Goal: Task Accomplishment & Management: Manage account settings

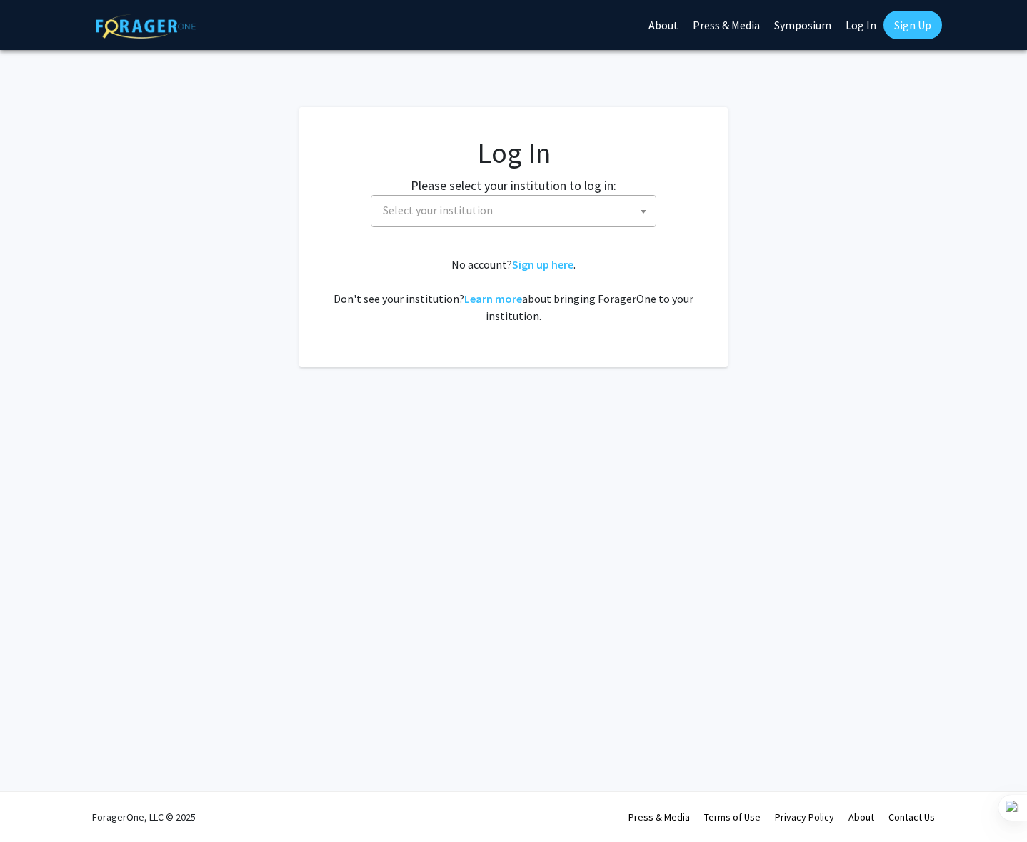
click at [526, 220] on span "Select your institution" at bounding box center [516, 210] width 278 height 29
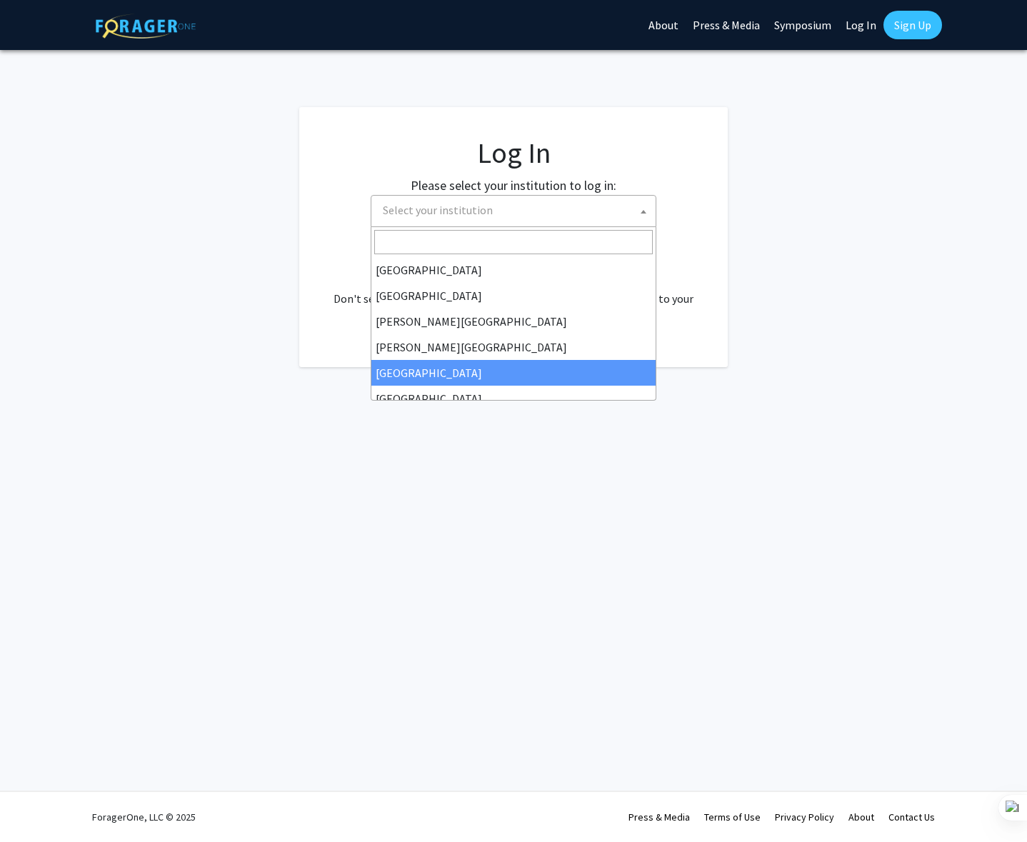
select select "6"
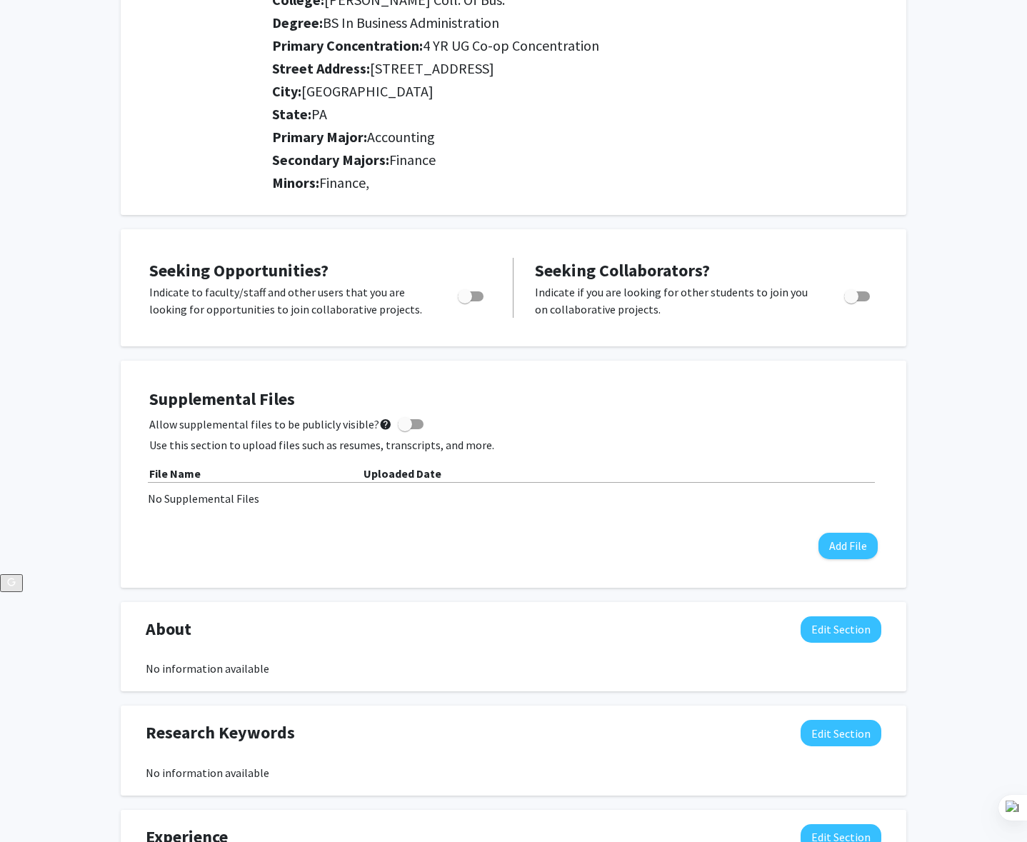
scroll to position [276, 0]
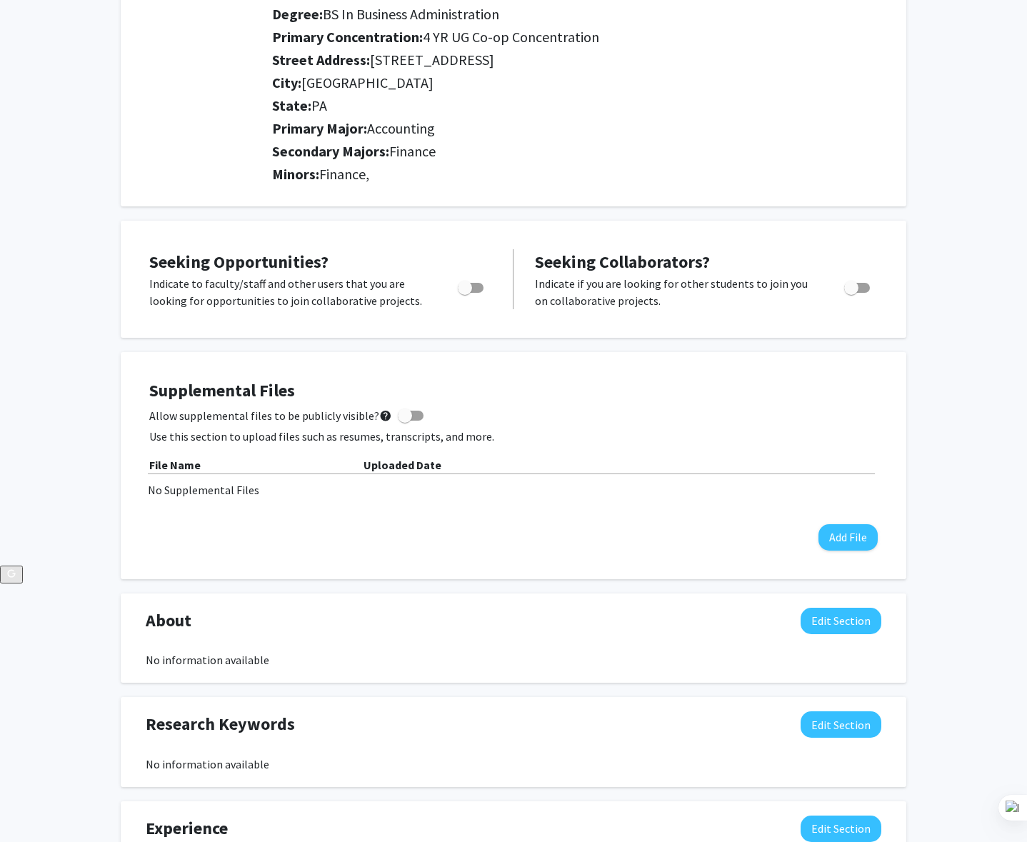
click at [451, 368] on div "Supplemental Files Allow supplemental files to be publicly visible? help Use th…" at bounding box center [513, 465] width 757 height 198
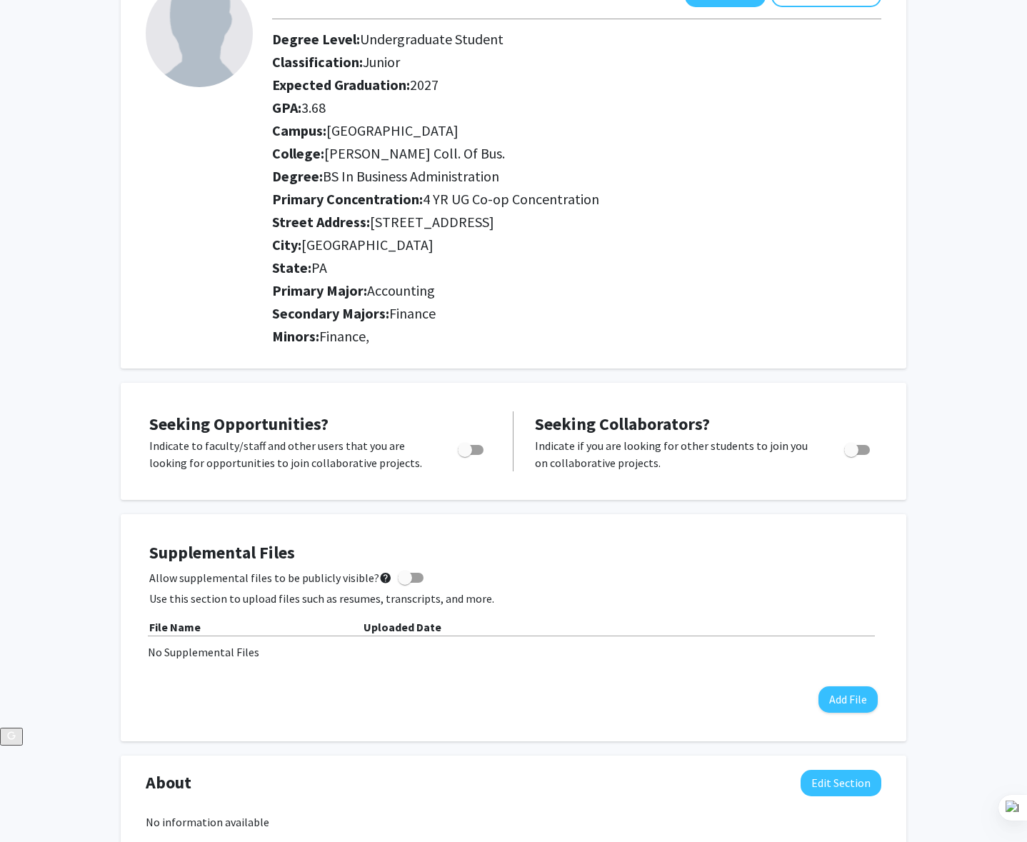
scroll to position [126, 0]
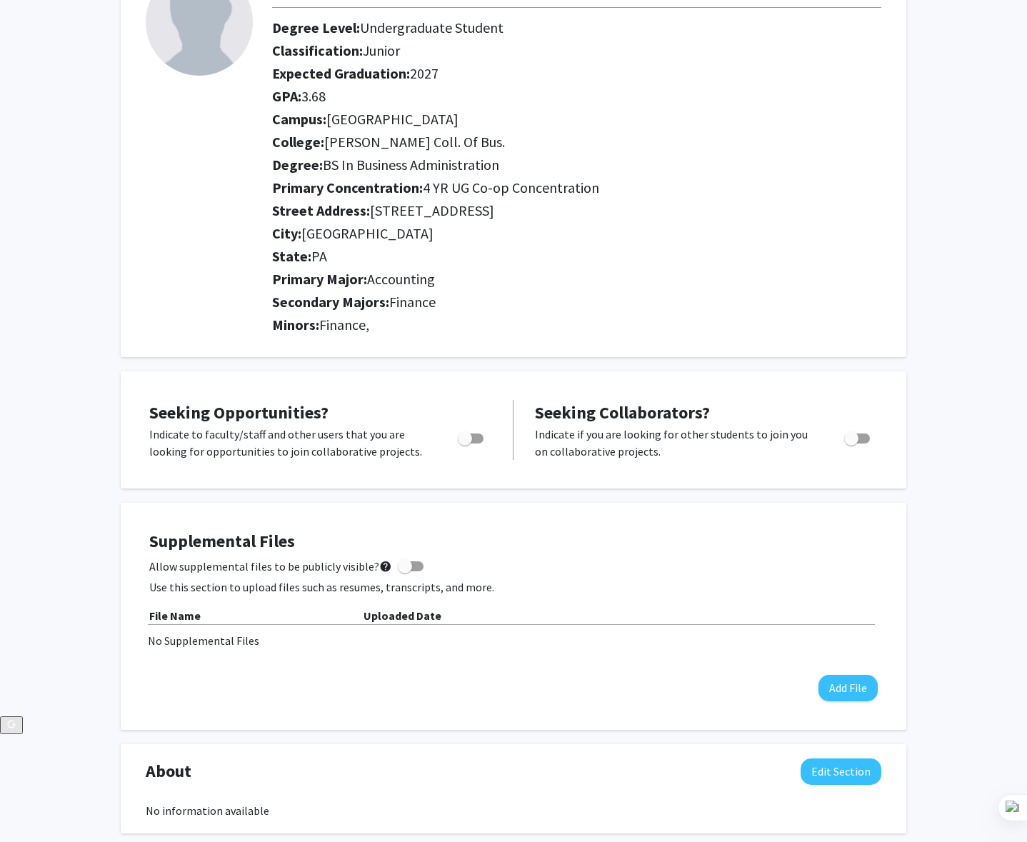
click at [405, 567] on span at bounding box center [411, 566] width 26 height 10
click at [405, 571] on input "Allow supplemental files to be publicly visible? help" at bounding box center [404, 571] width 1 height 1
checkbox input "true"
click at [475, 442] on span "Toggle" at bounding box center [471, 438] width 26 height 10
click at [465, 443] on input "Are you actively seeking opportunities?" at bounding box center [464, 443] width 1 height 1
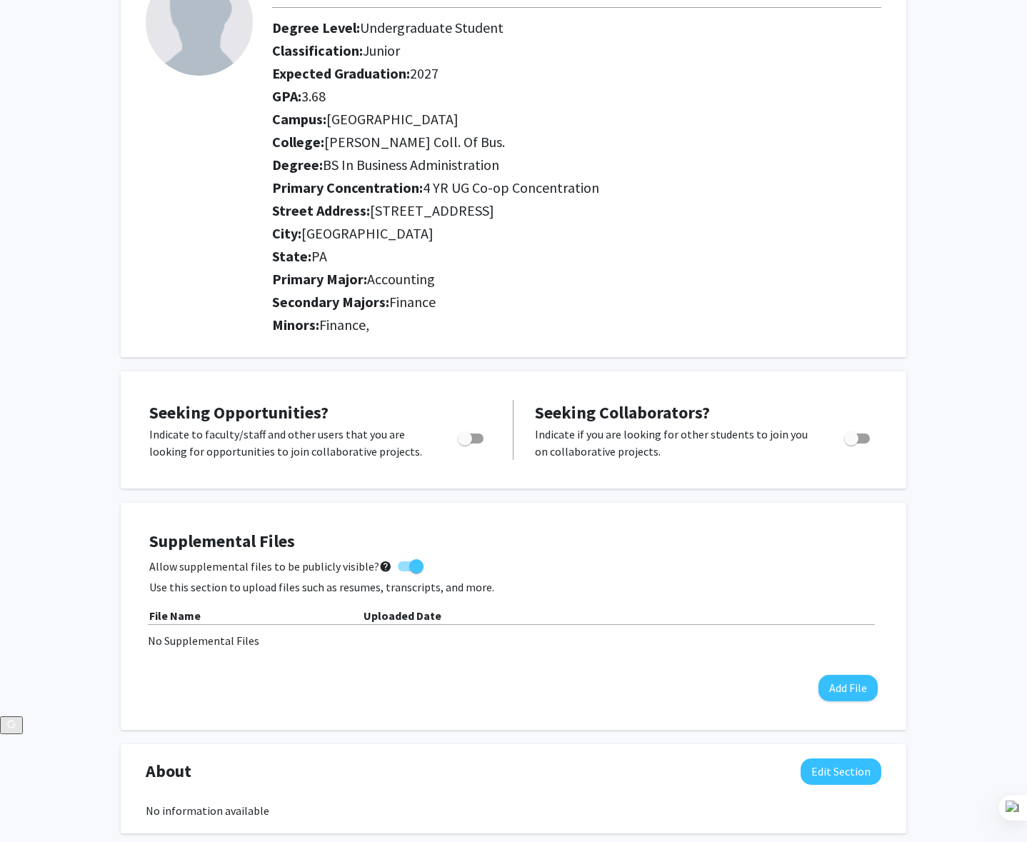
checkbox input "true"
click at [866, 438] on span "Toggle" at bounding box center [857, 438] width 26 height 10
click at [851, 443] on input "Would you like to receive other student requests to work with you?" at bounding box center [850, 443] width 1 height 1
checkbox input "true"
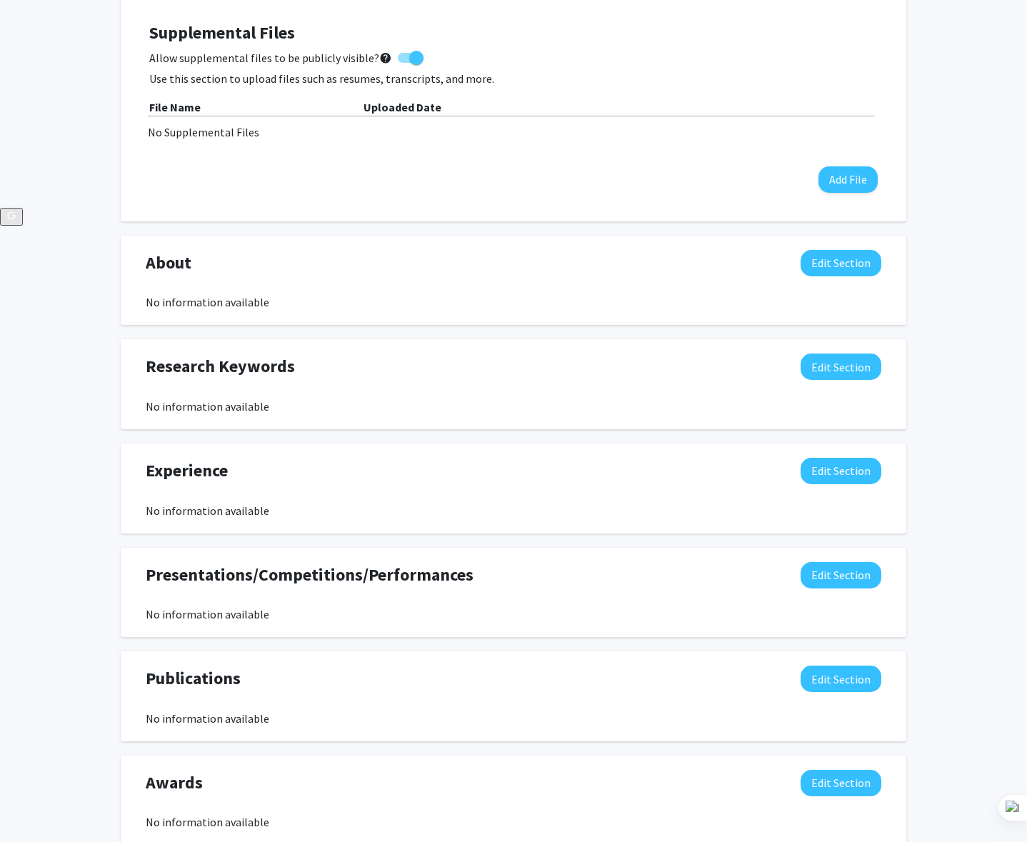
scroll to position [0, 0]
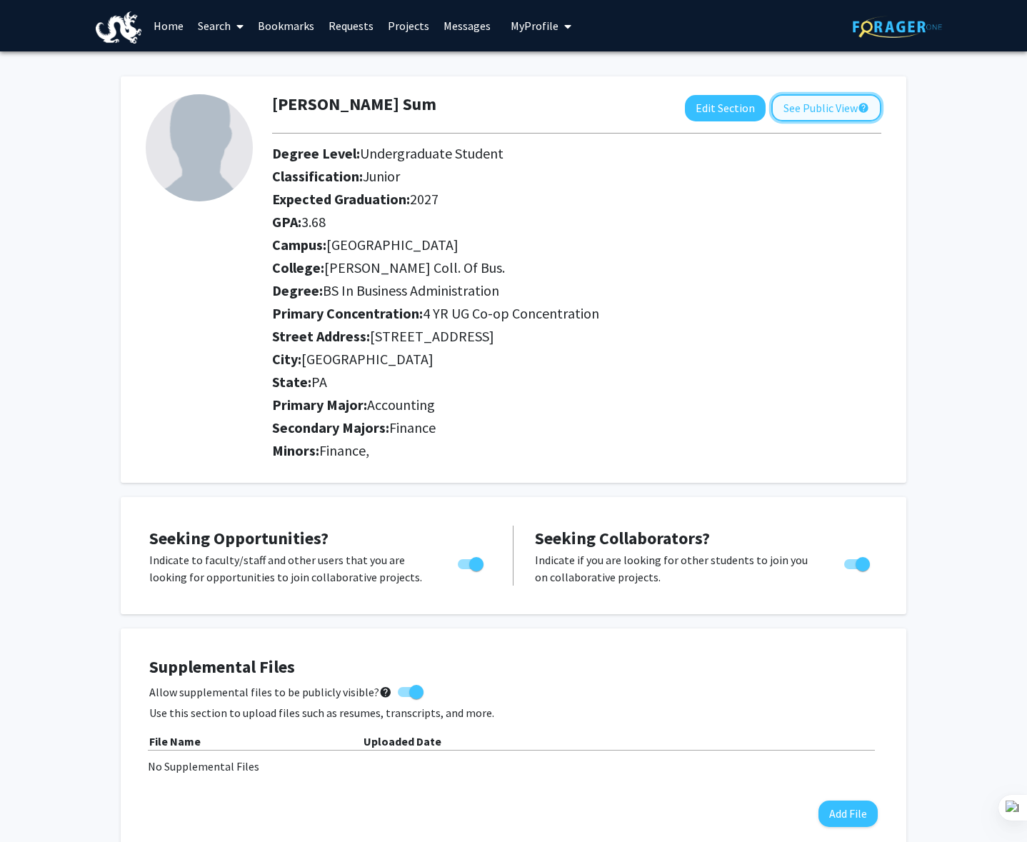
click at [830, 104] on button "See Public View help" at bounding box center [826, 107] width 110 height 27
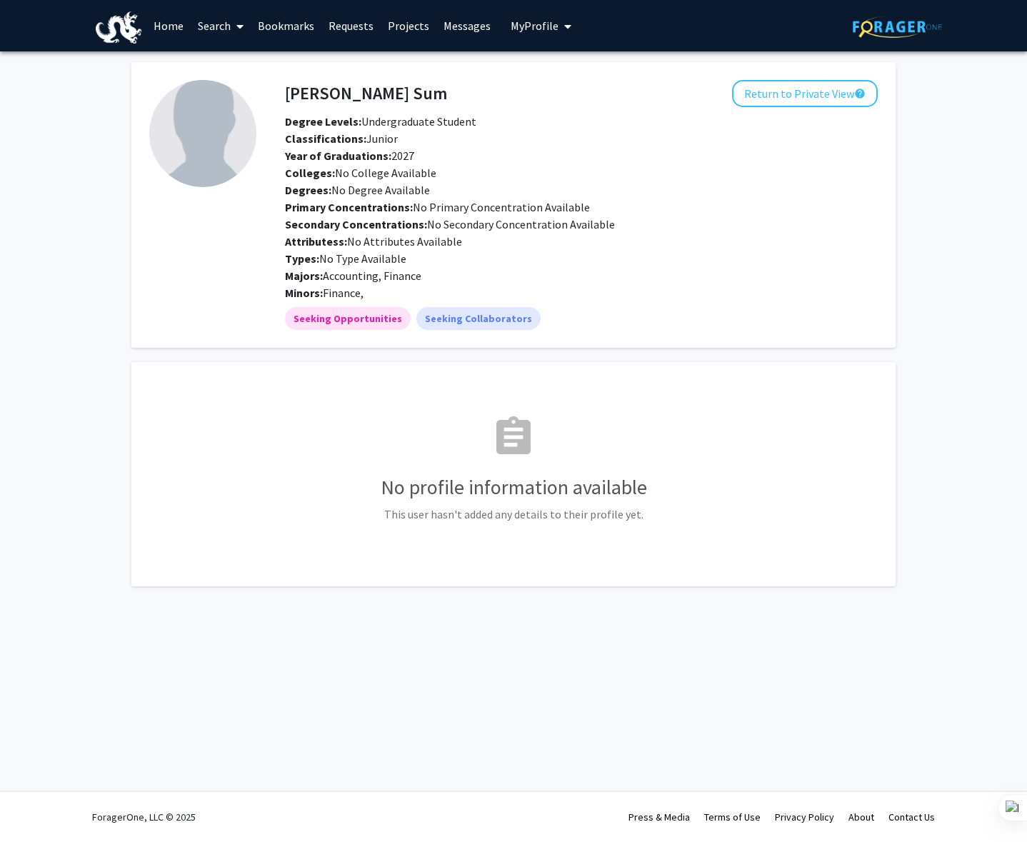
click at [782, 108] on div "[PERSON_NAME] Sum Return to Private View help Degree Levels: Undergraduate Stud…" at bounding box center [581, 190] width 614 height 221
click at [776, 99] on button "Return to Private View help" at bounding box center [805, 93] width 146 height 27
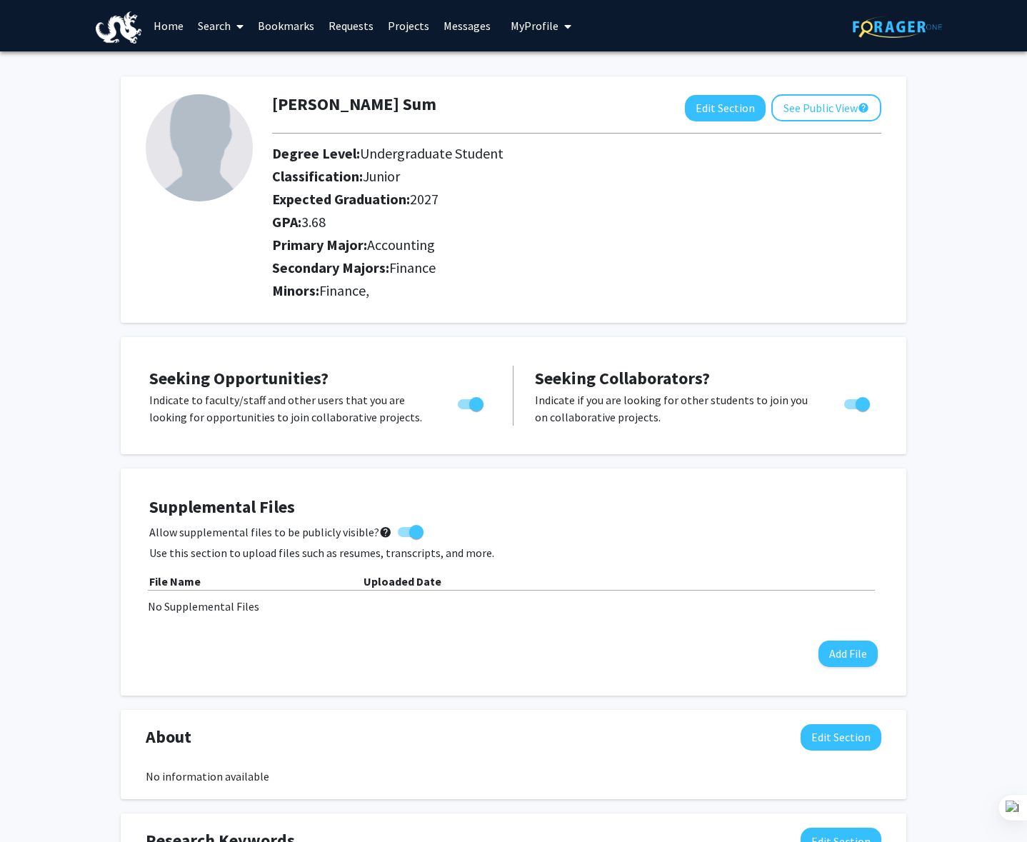
click at [175, 34] on link "Home" at bounding box center [168, 26] width 44 height 50
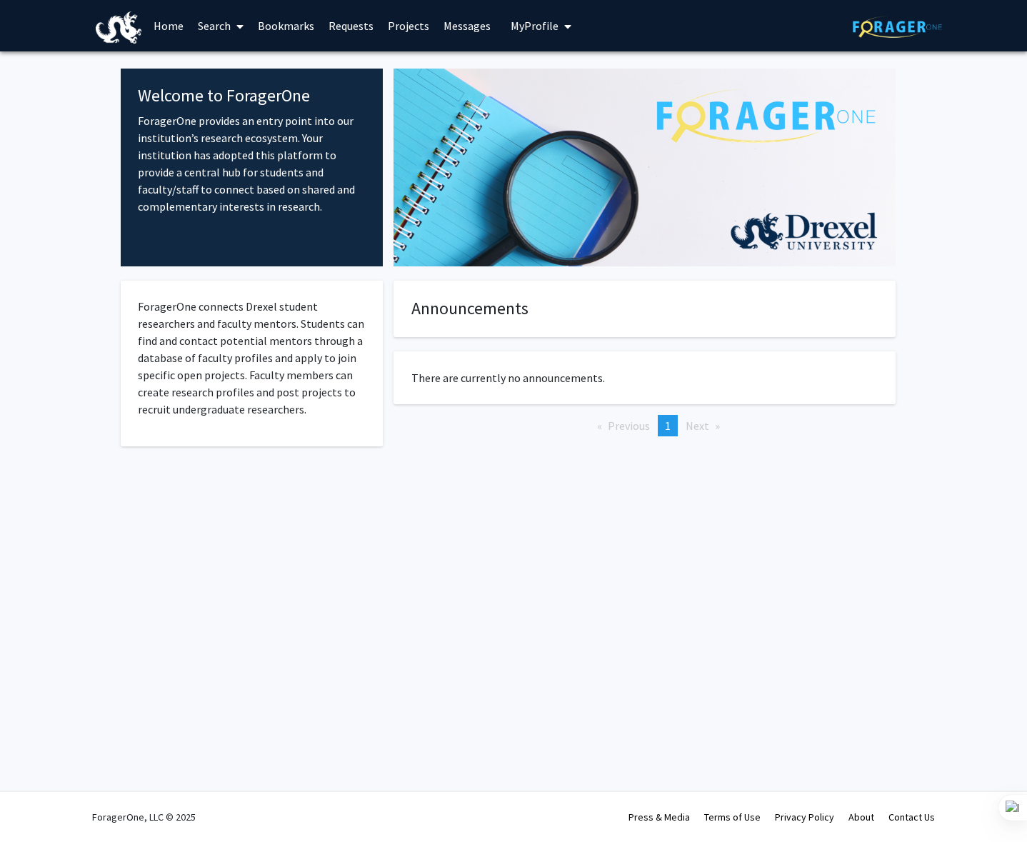
click at [660, 286] on fg-card "Announcements" at bounding box center [644, 309] width 502 height 56
click at [605, 306] on h4 "Announcements" at bounding box center [644, 308] width 466 height 21
click at [702, 202] on img at bounding box center [644, 168] width 502 height 198
click at [246, 110] on div "Welcome to ForagerOne ForagerOne provides an entry point into our institution’s…" at bounding box center [252, 168] width 262 height 198
click at [221, 28] on link "Search" at bounding box center [221, 26] width 60 height 50
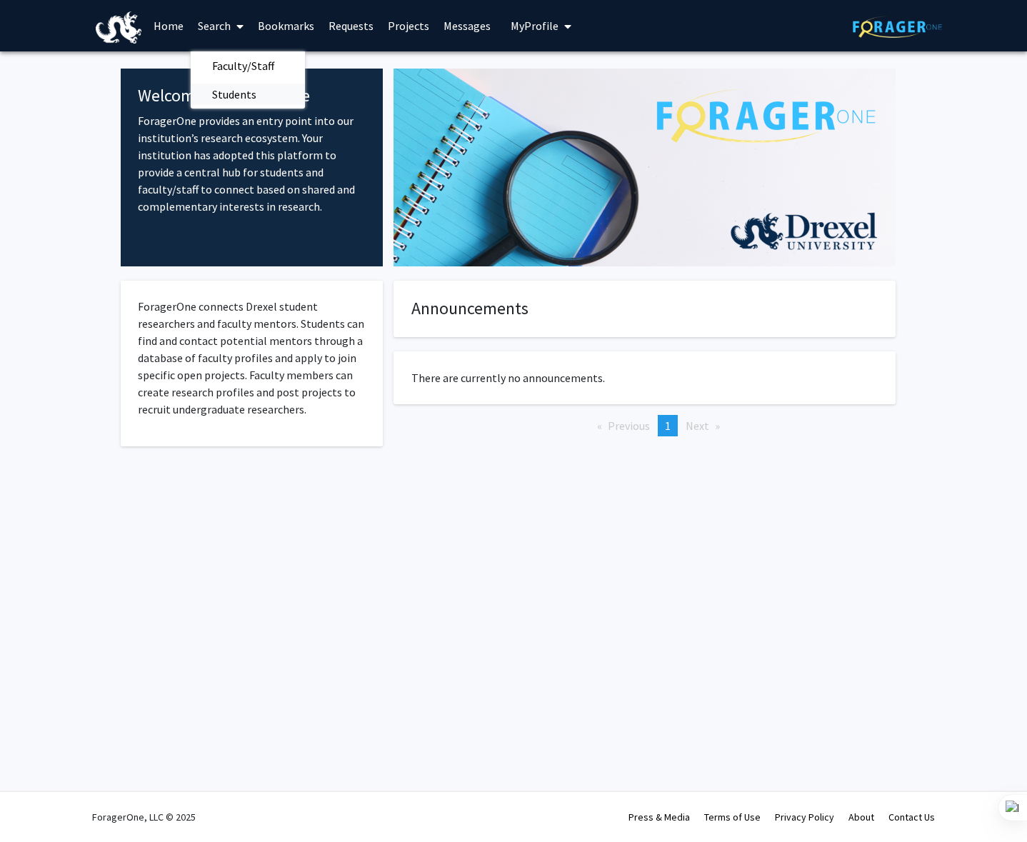
click at [246, 92] on span "Students" at bounding box center [234, 94] width 87 height 29
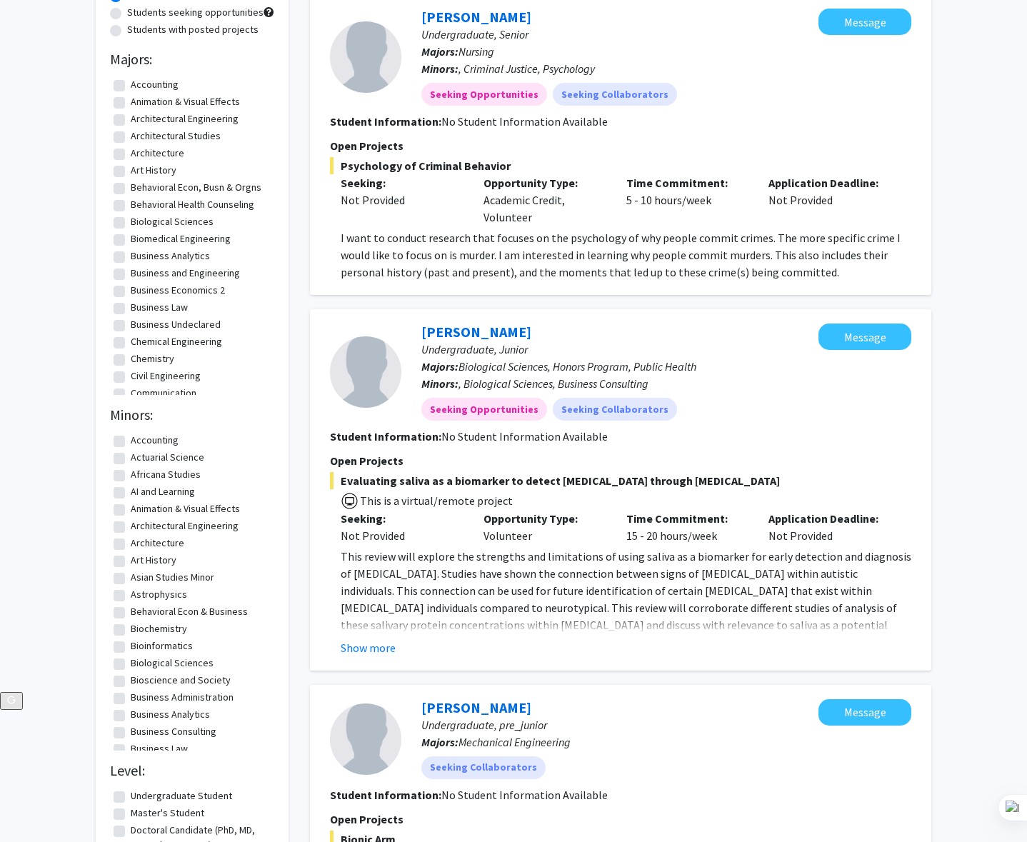
scroll to position [151, 0]
click at [131, 83] on label "Accounting" at bounding box center [155, 83] width 48 height 15
click at [131, 83] on input "Accounting" at bounding box center [135, 80] width 9 height 9
checkbox input "true"
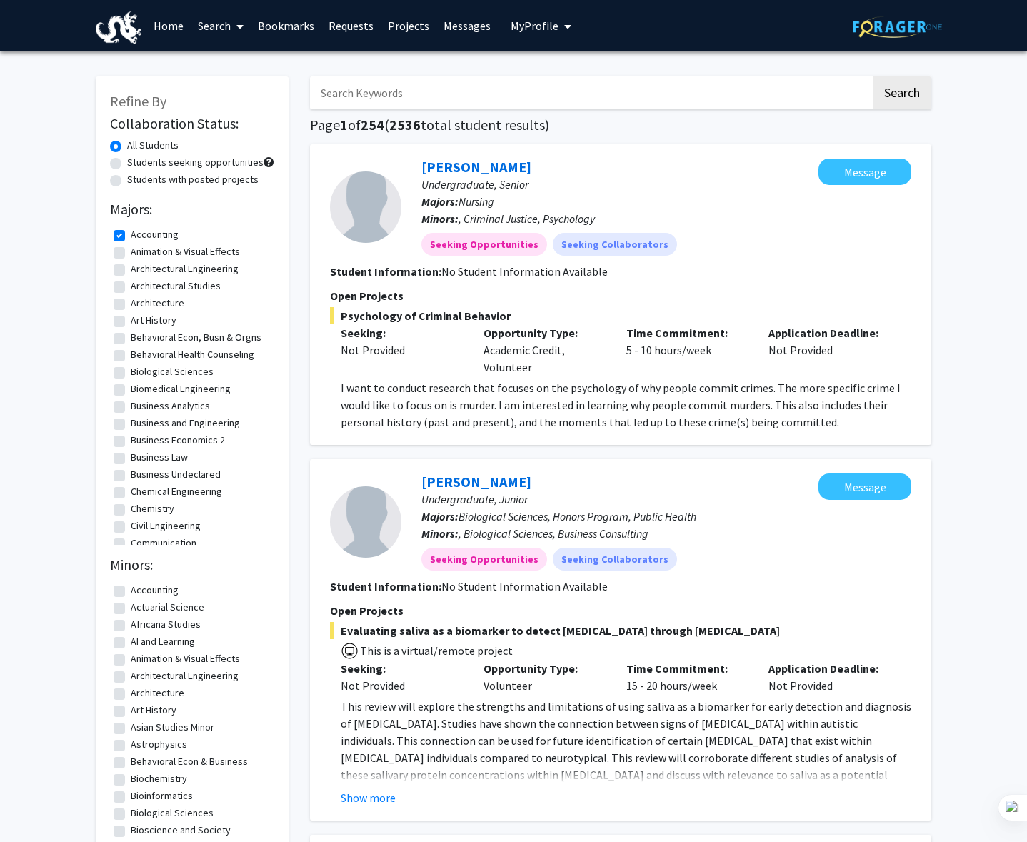
click at [145, 203] on h2 "Majors:" at bounding box center [192, 209] width 164 height 17
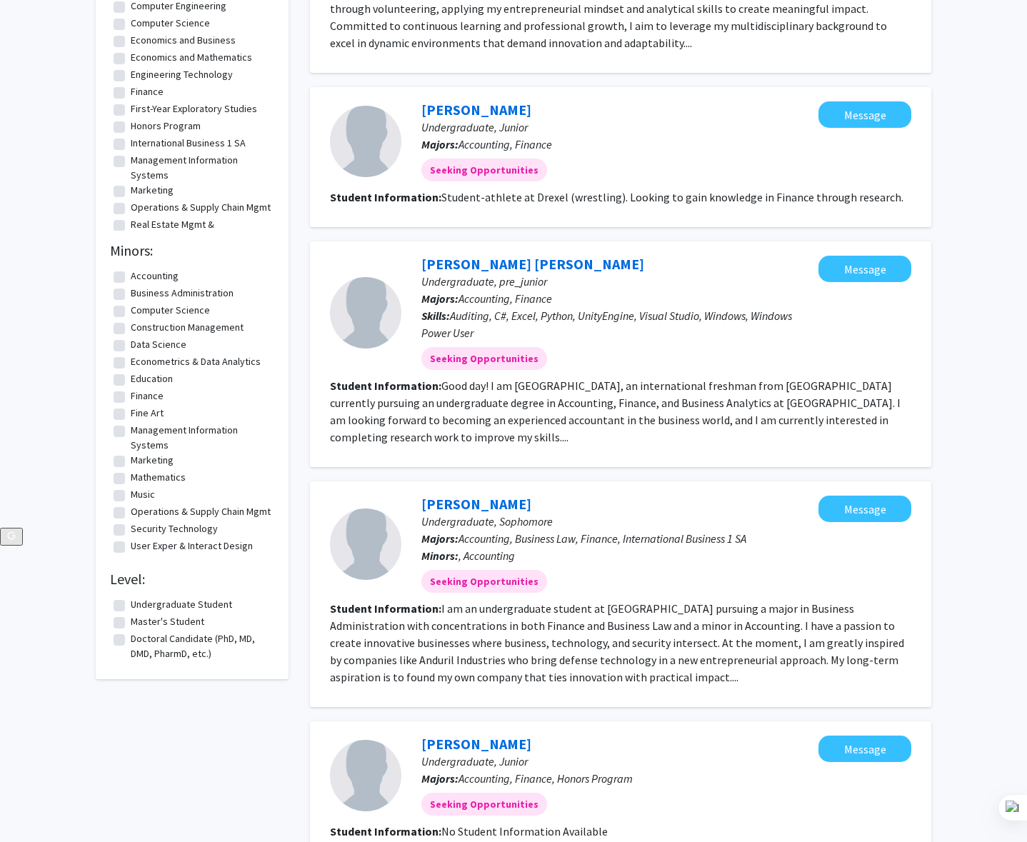
scroll to position [268, 0]
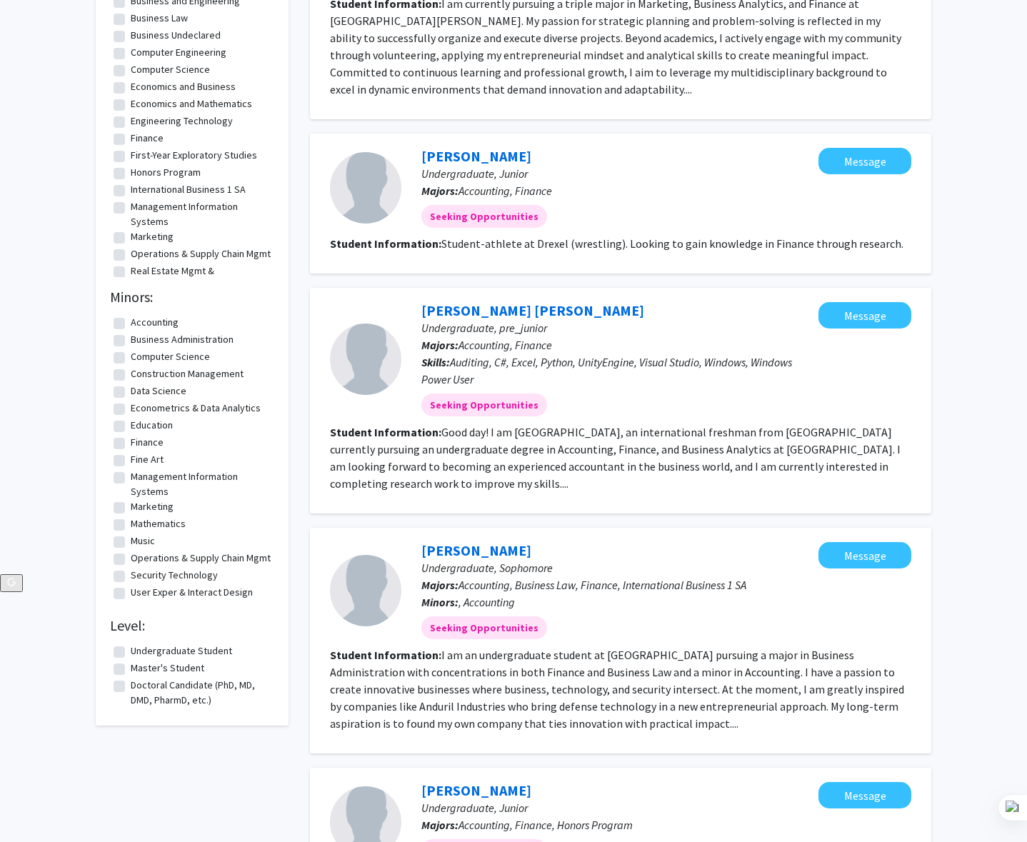
click at [131, 138] on label "Finance" at bounding box center [147, 138] width 33 height 15
click at [131, 138] on input "Finance" at bounding box center [135, 135] width 9 height 9
checkbox input "true"
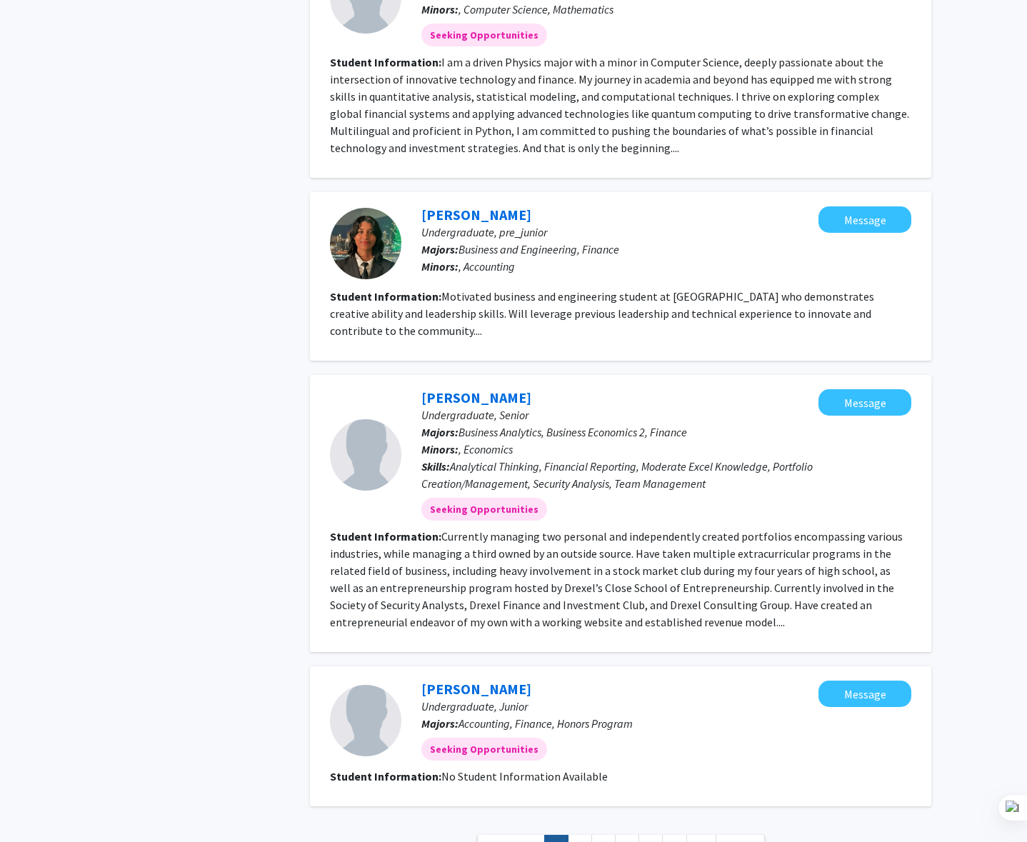
scroll to position [1565, 0]
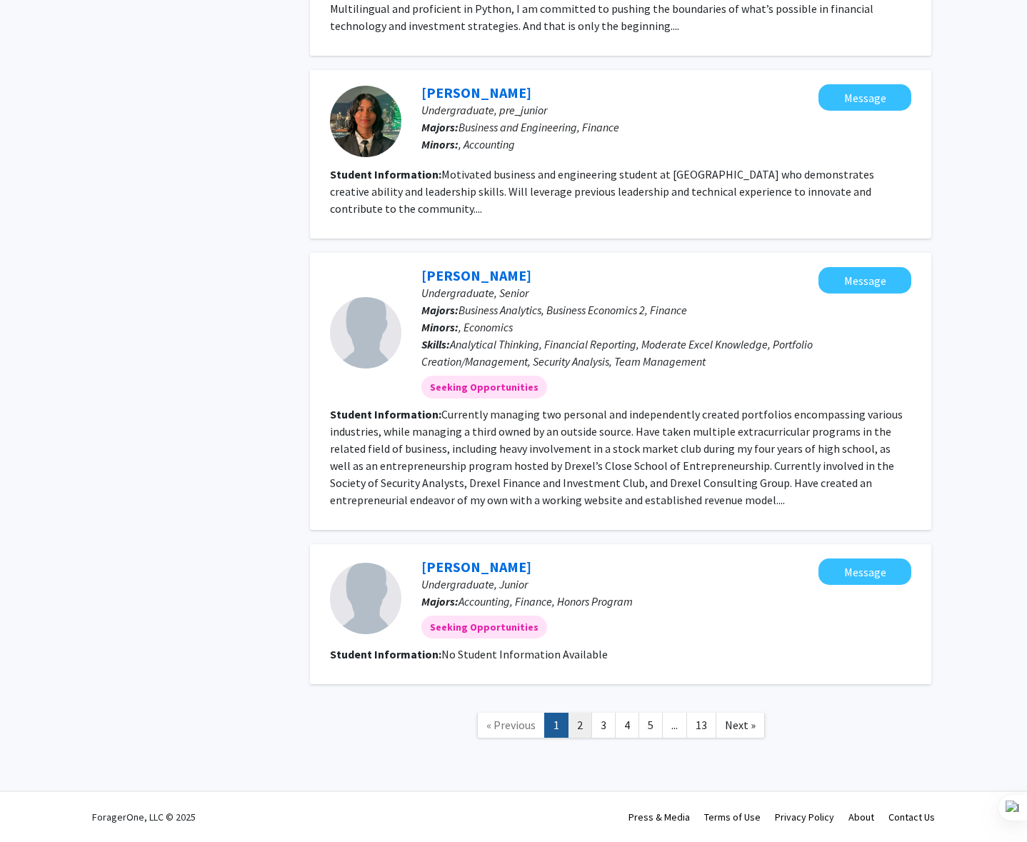
click at [583, 725] on link "2" at bounding box center [580, 724] width 24 height 25
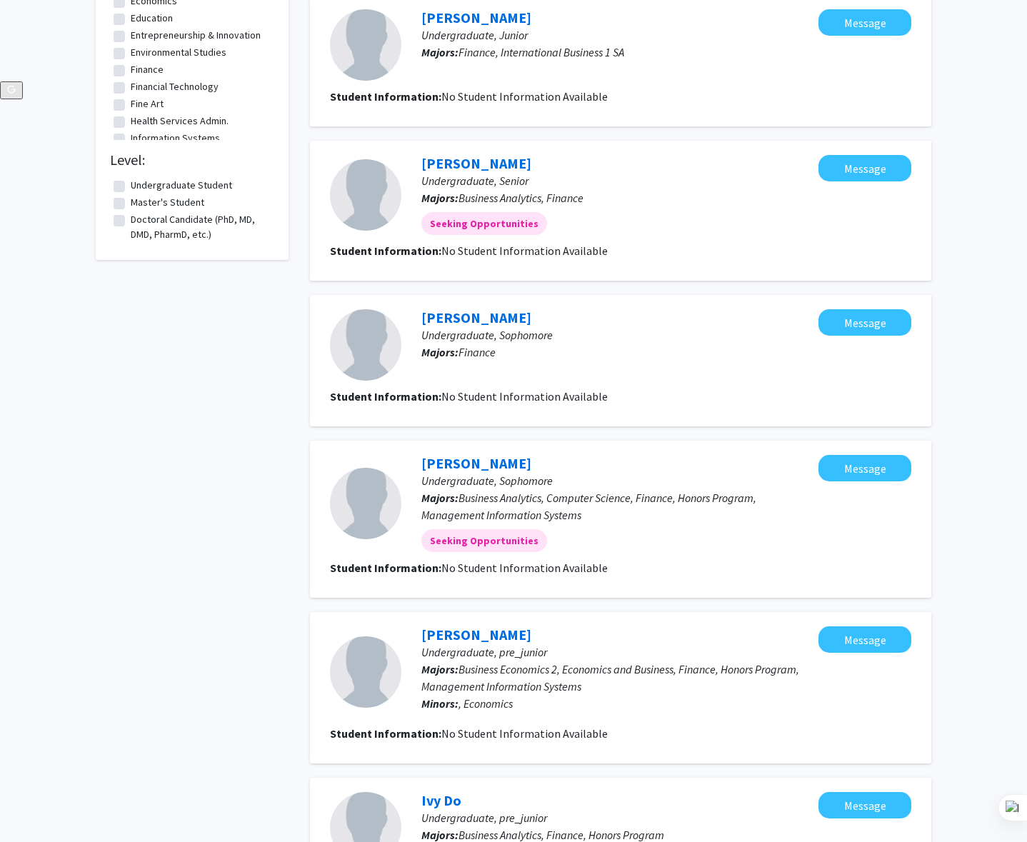
scroll to position [985, 0]
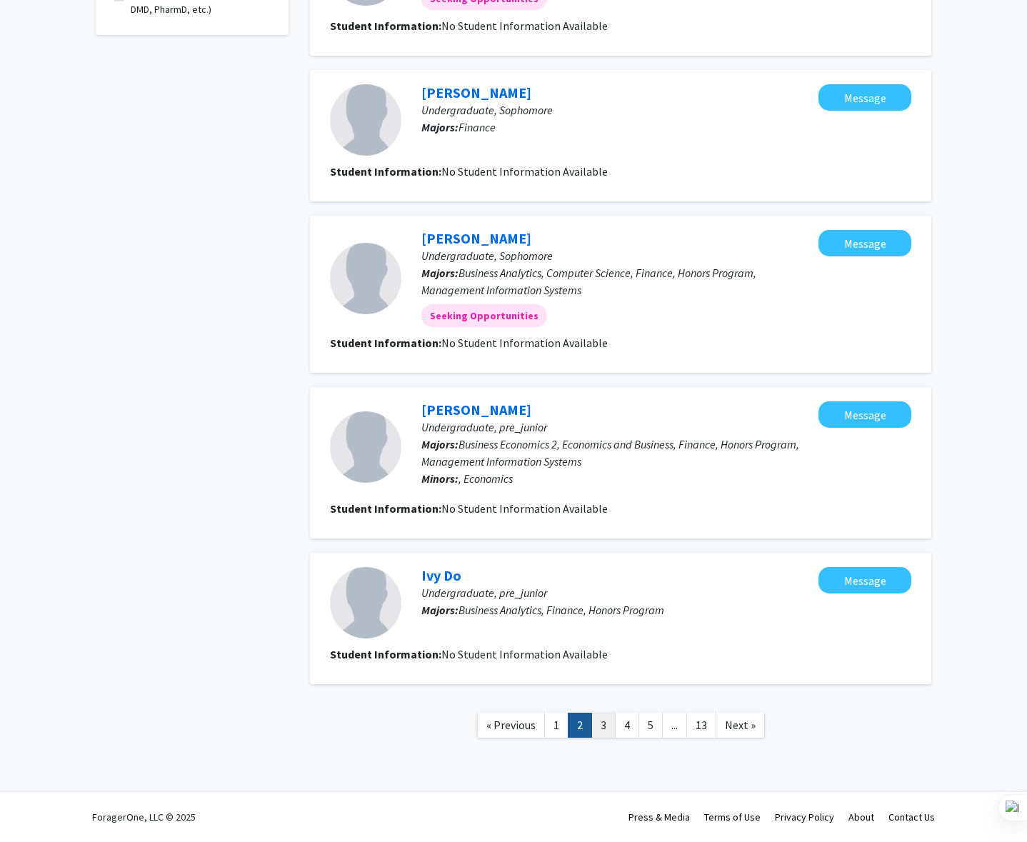
click at [598, 727] on link "3" at bounding box center [603, 724] width 24 height 25
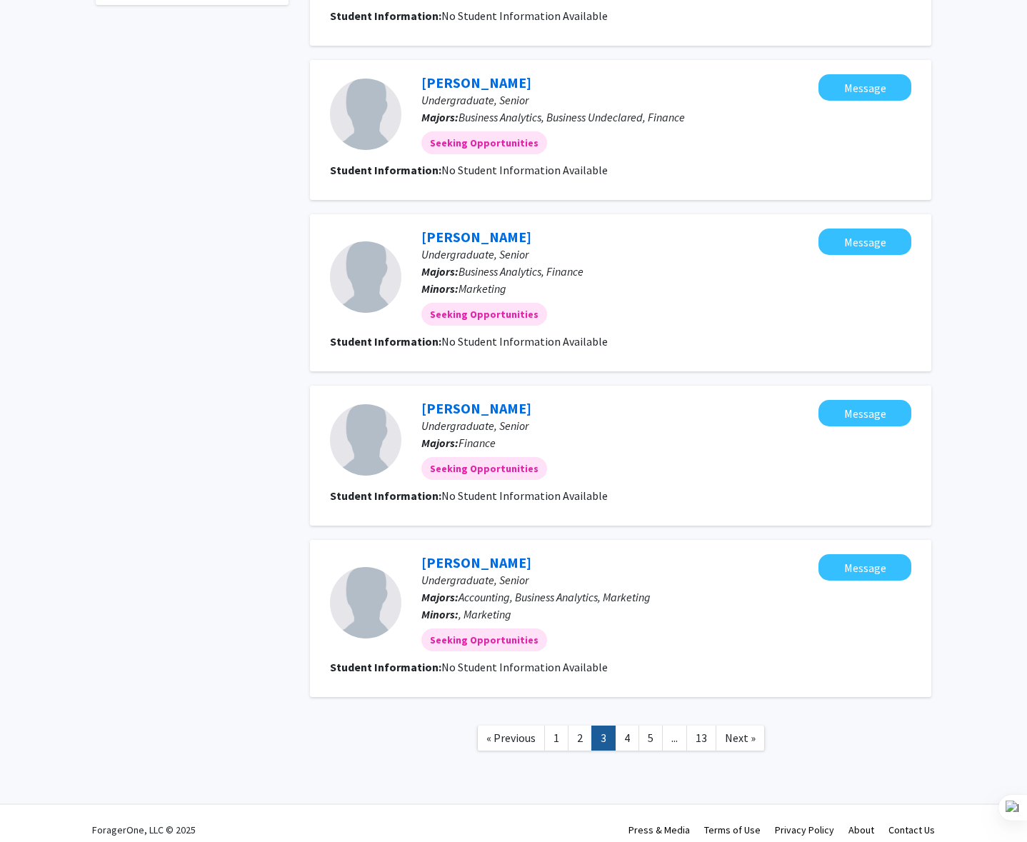
scroll to position [1028, 0]
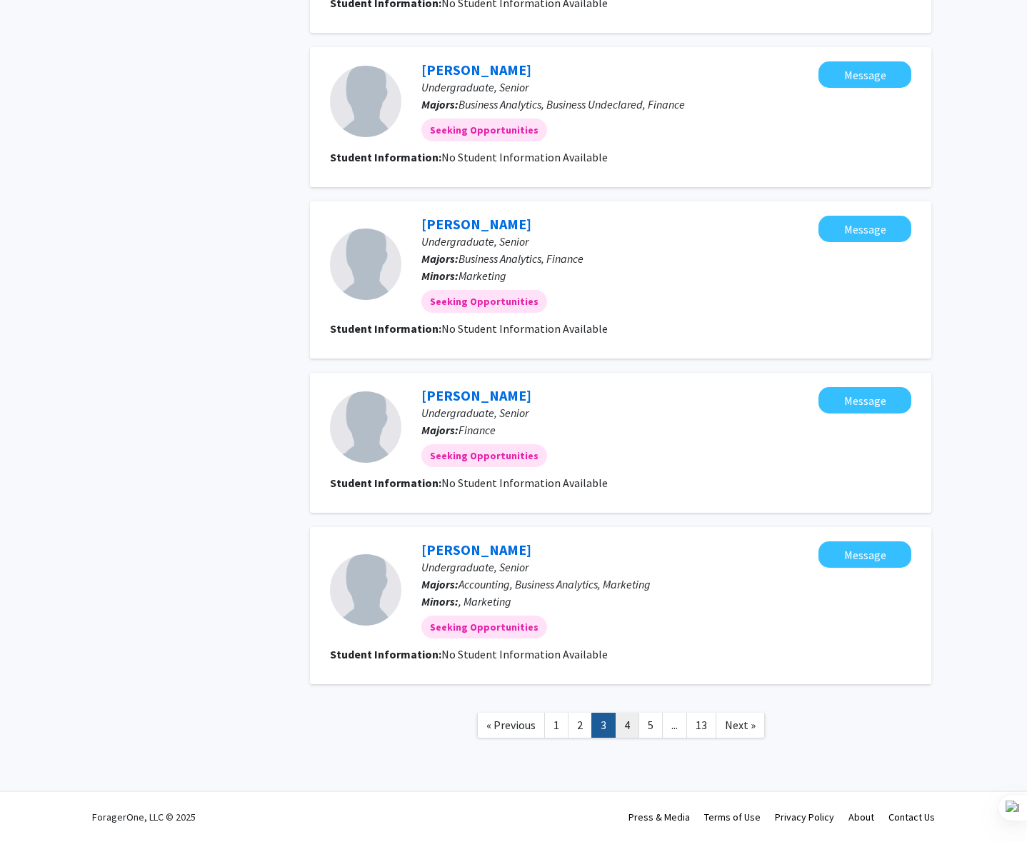
click at [616, 720] on link "4" at bounding box center [627, 724] width 24 height 25
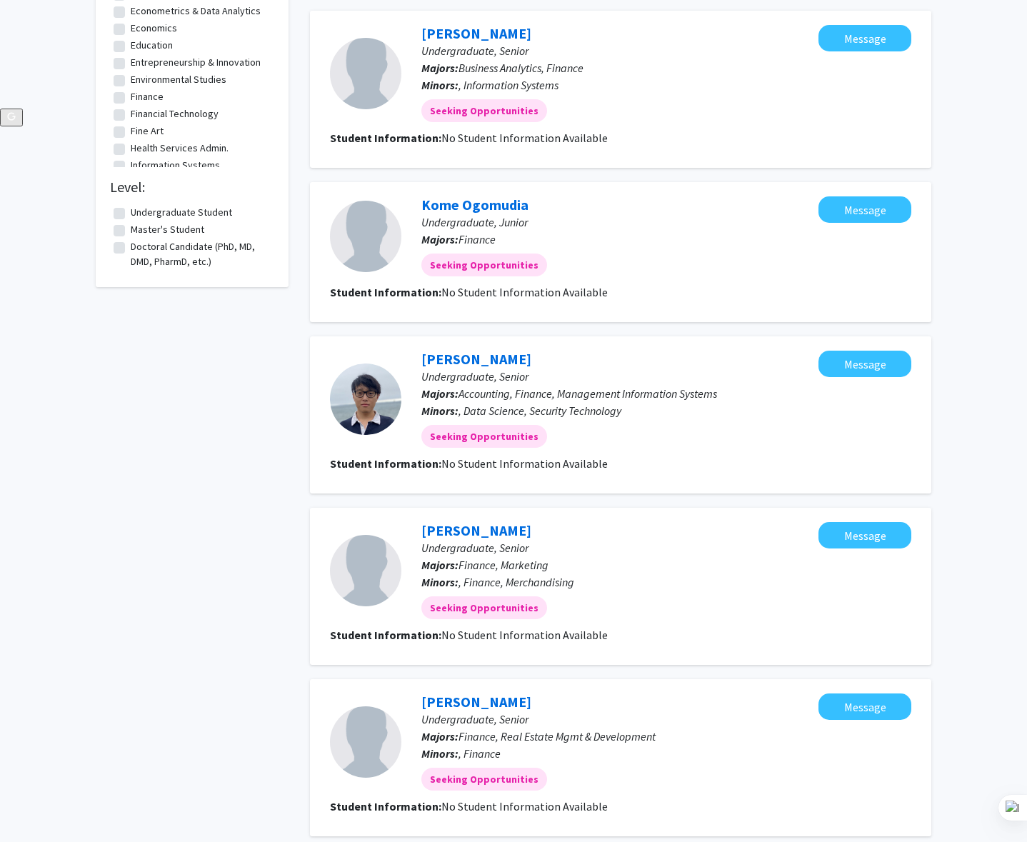
scroll to position [1039, 0]
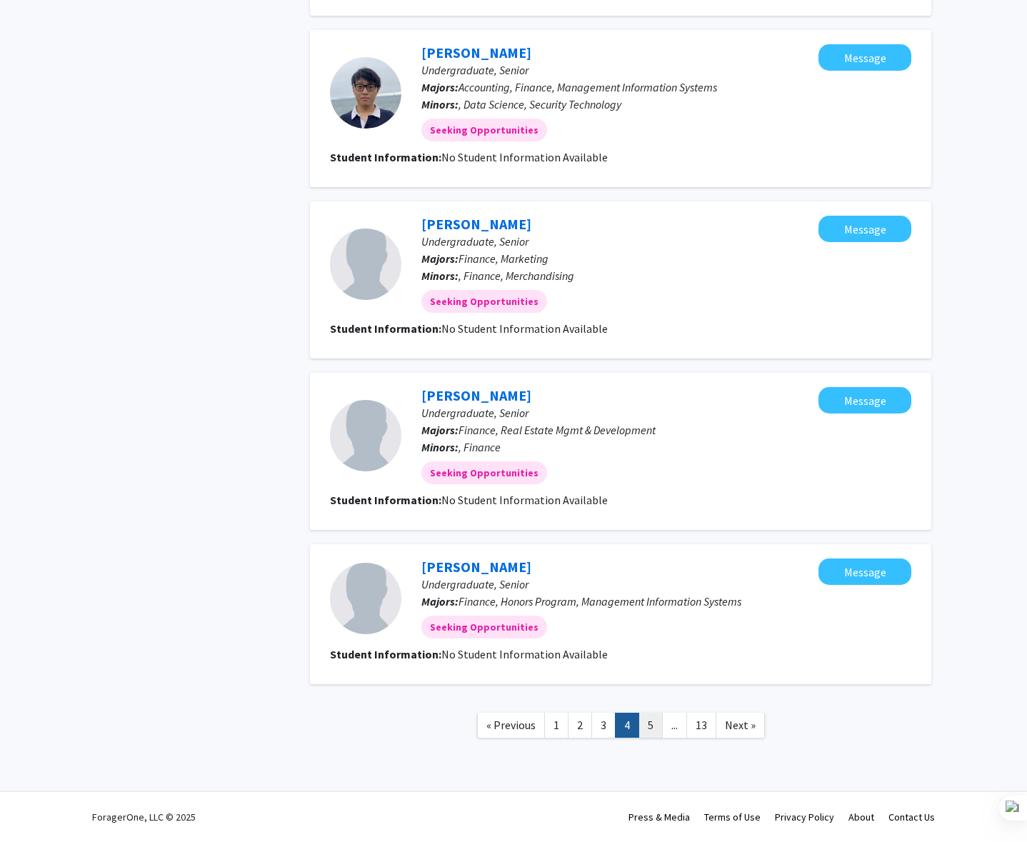
click at [642, 717] on link "5" at bounding box center [650, 724] width 24 height 25
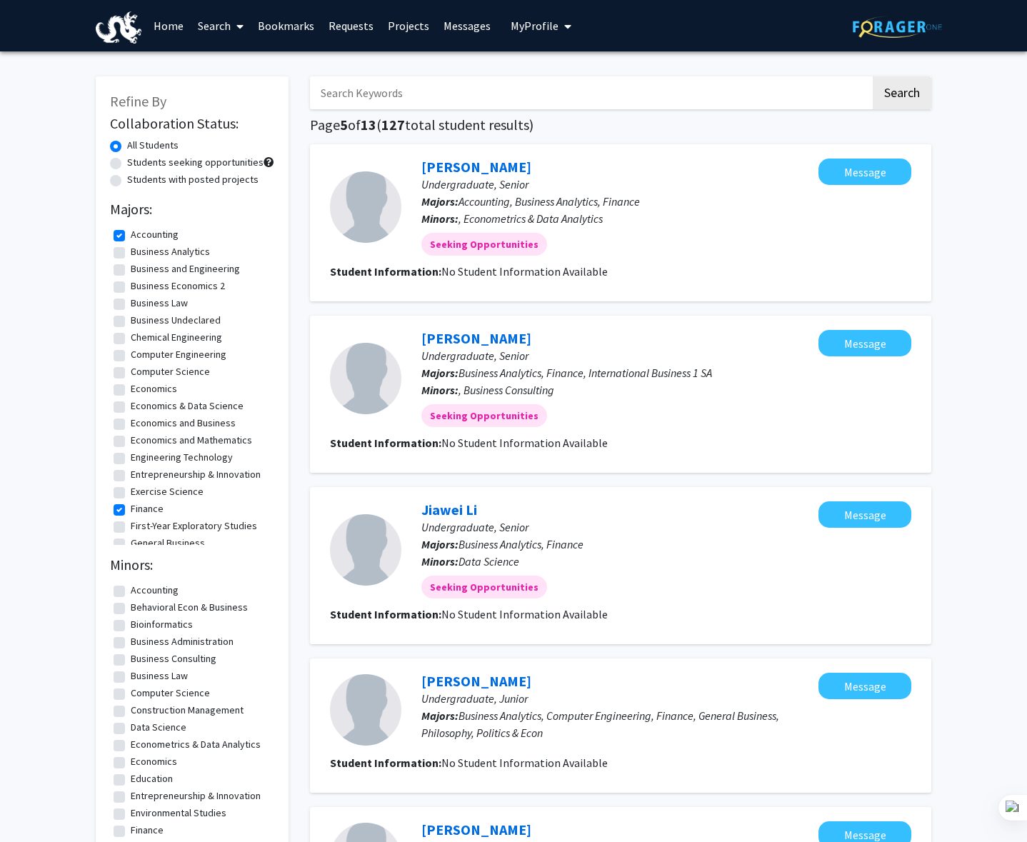
click at [283, 24] on link "Bookmarks" at bounding box center [286, 26] width 71 height 50
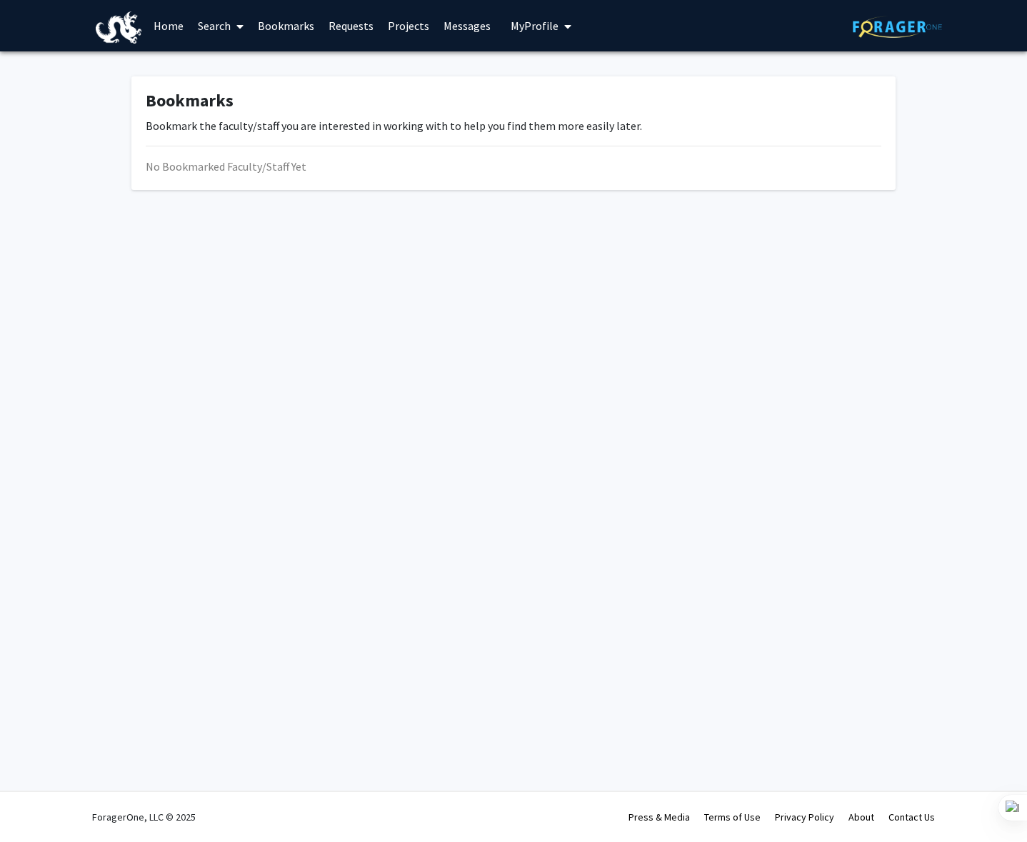
click at [372, 18] on link "Requests" at bounding box center [350, 26] width 59 height 50
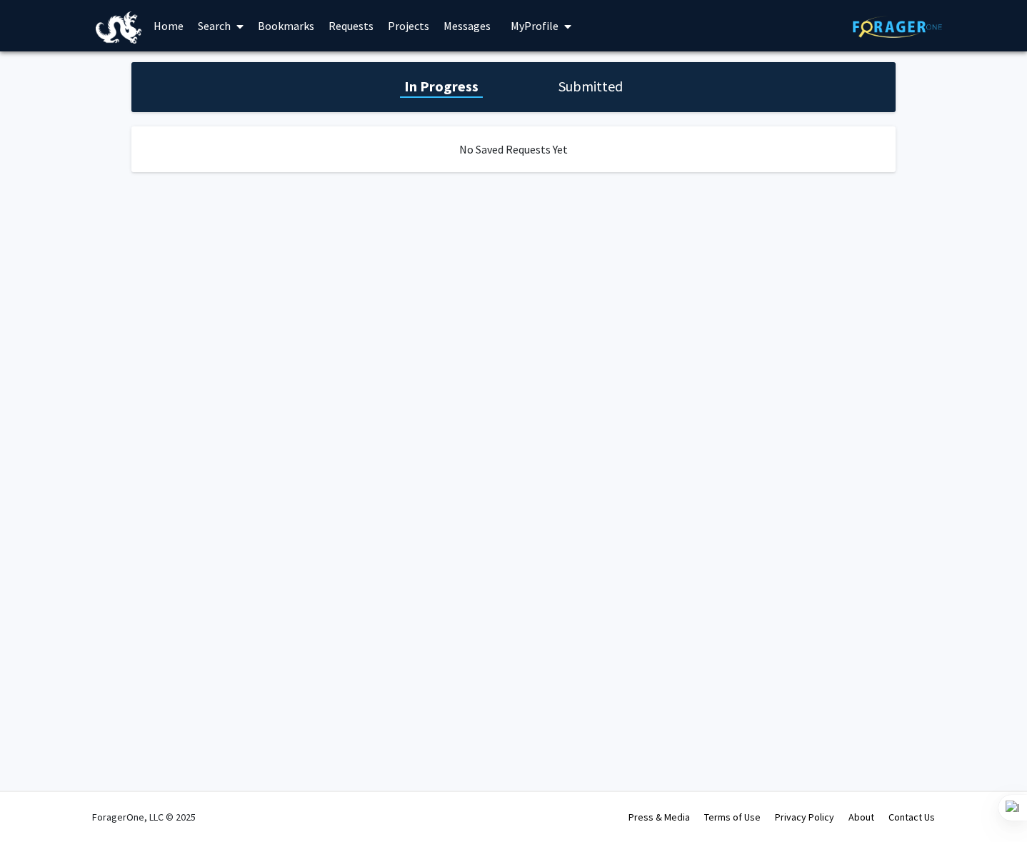
click at [408, 22] on link "Projects" at bounding box center [408, 26] width 56 height 50
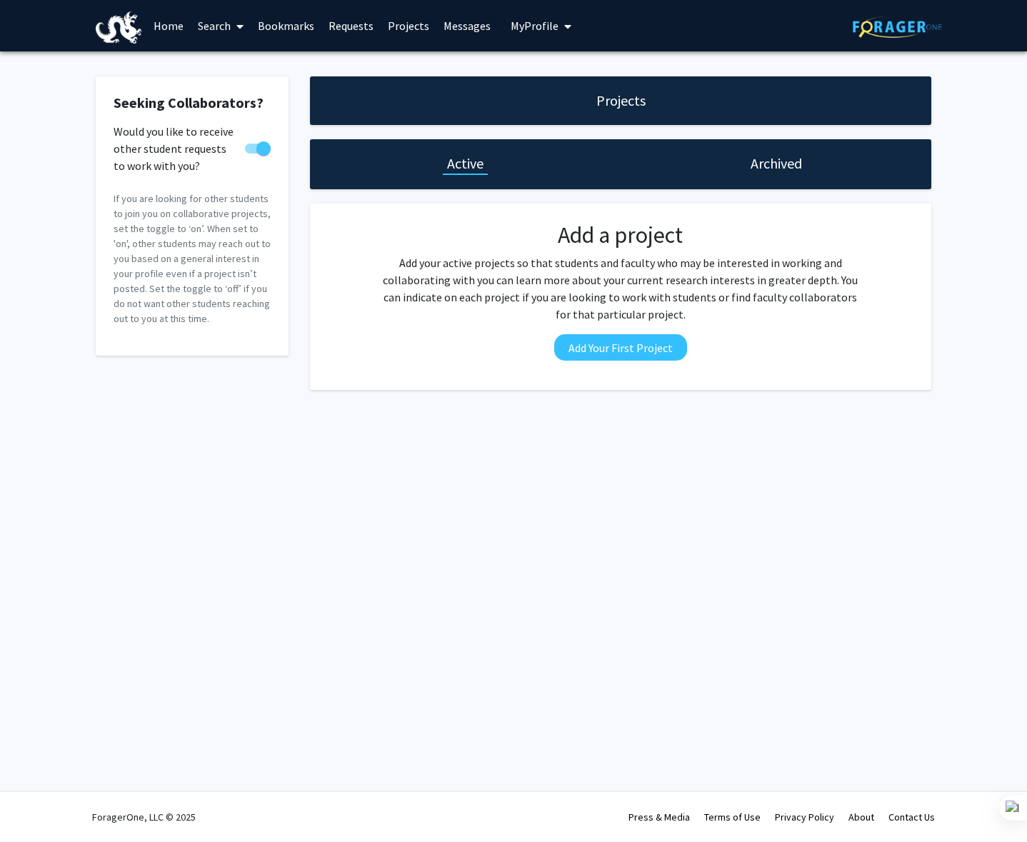
click at [456, 23] on link "Messages" at bounding box center [466, 26] width 61 height 50
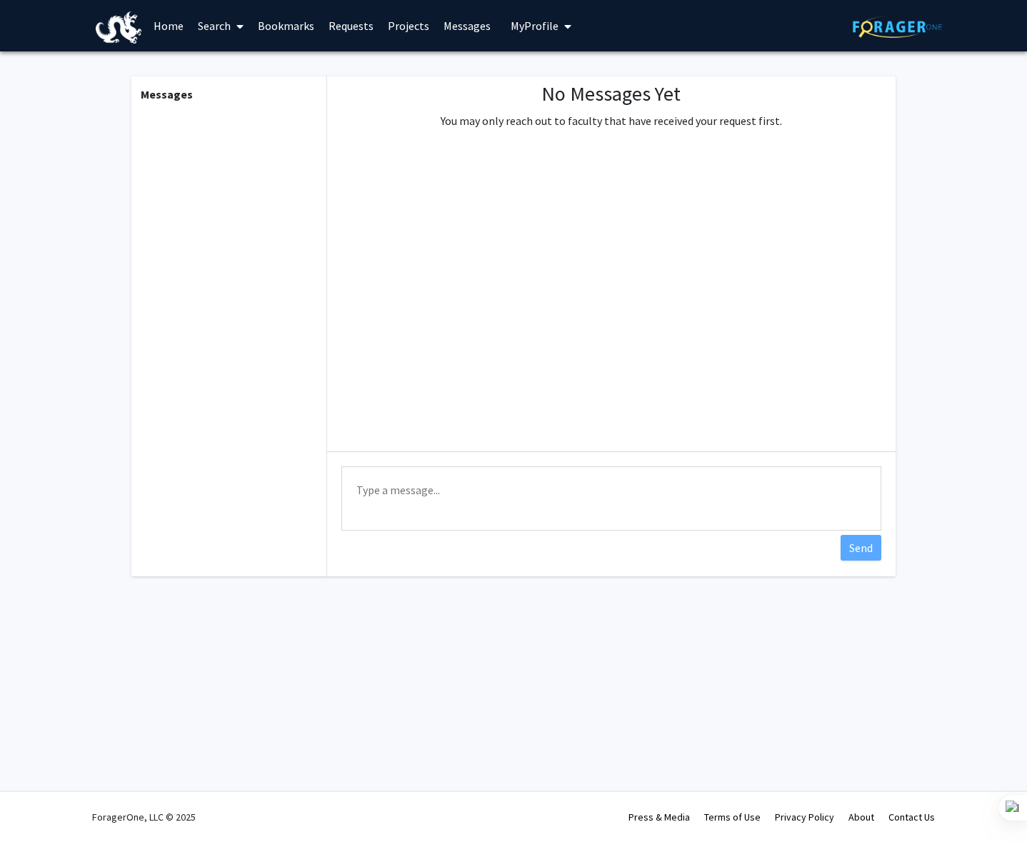
click at [537, 19] on span "My Profile" at bounding box center [534, 26] width 48 height 14
click at [548, 69] on div "[PERSON_NAME] Sum View Profile" at bounding box center [584, 82] width 128 height 47
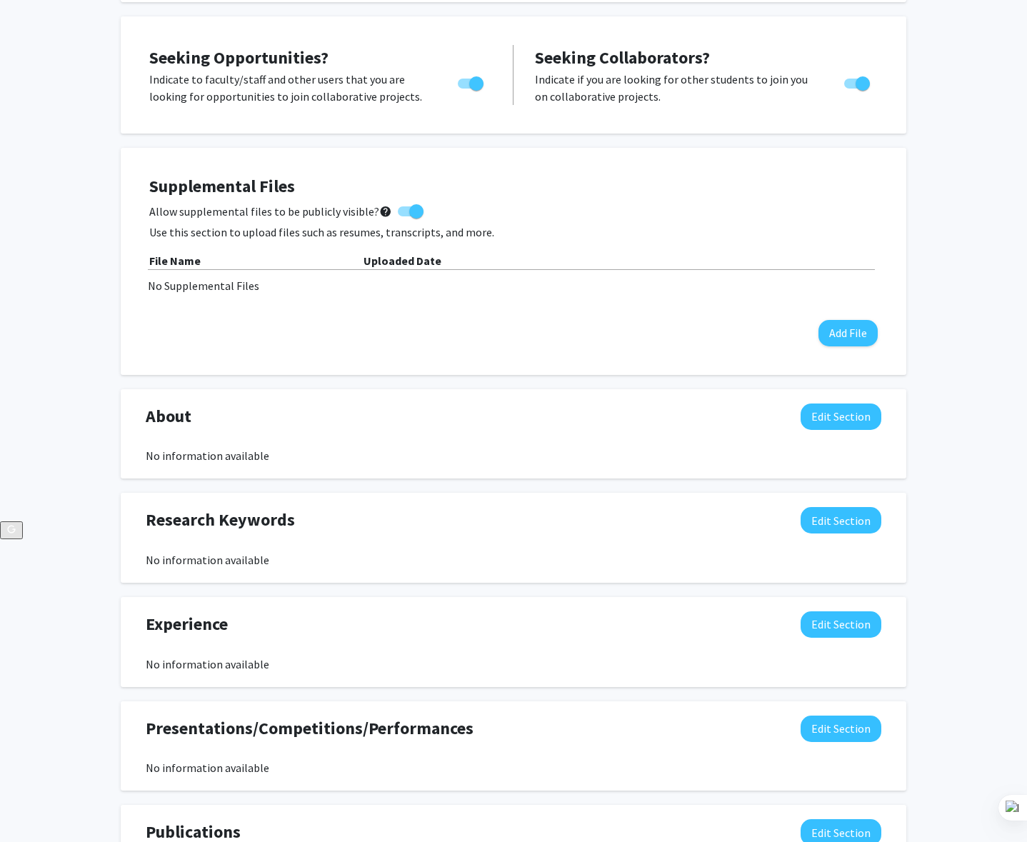
scroll to position [321, 0]
click at [835, 418] on button "Edit Section" at bounding box center [840, 416] width 81 height 26
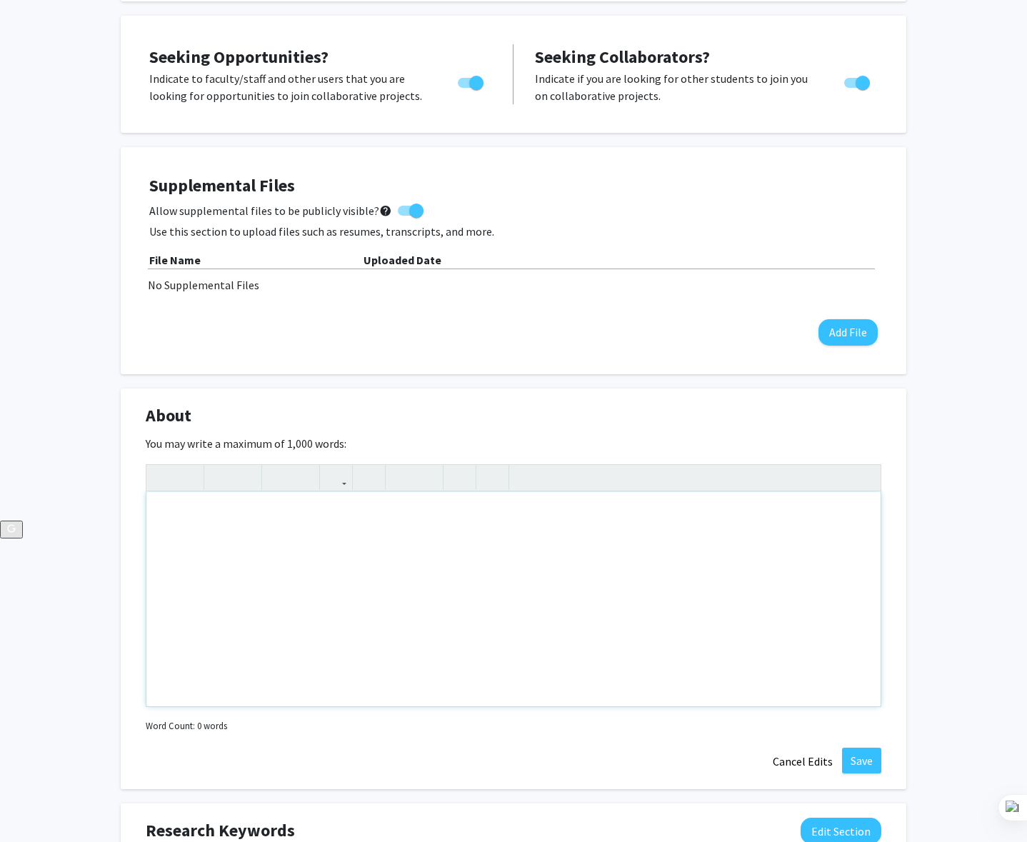
click at [392, 530] on div "Note to users with screen readers: Please deactivate our accessibility plugin f…" at bounding box center [513, 599] width 734 height 214
type textarea "D"
type textarea "a"
type textarea "A"
click at [406, 538] on div "Double major in Accounting and Finance" at bounding box center [513, 599] width 734 height 214
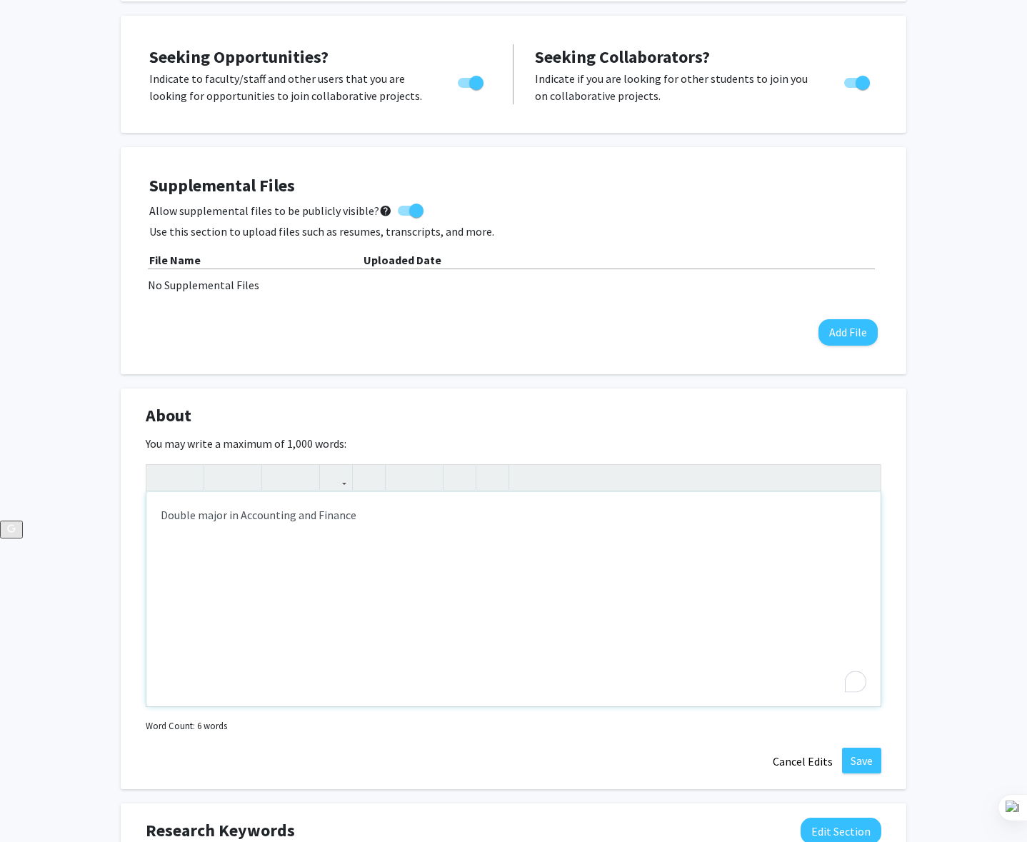
type textarea "Double major in Accounting and Finance."
drag, startPoint x: 358, startPoint y: 505, endPoint x: 159, endPoint y: 505, distance: 198.5
click at [159, 505] on div "Double major in Accounting and Finance." at bounding box center [513, 599] width 734 height 214
drag, startPoint x: 161, startPoint y: 509, endPoint x: 381, endPoint y: 515, distance: 219.9
click at [381, 515] on div "Double major in Accounting and Finance." at bounding box center [513, 599] width 734 height 214
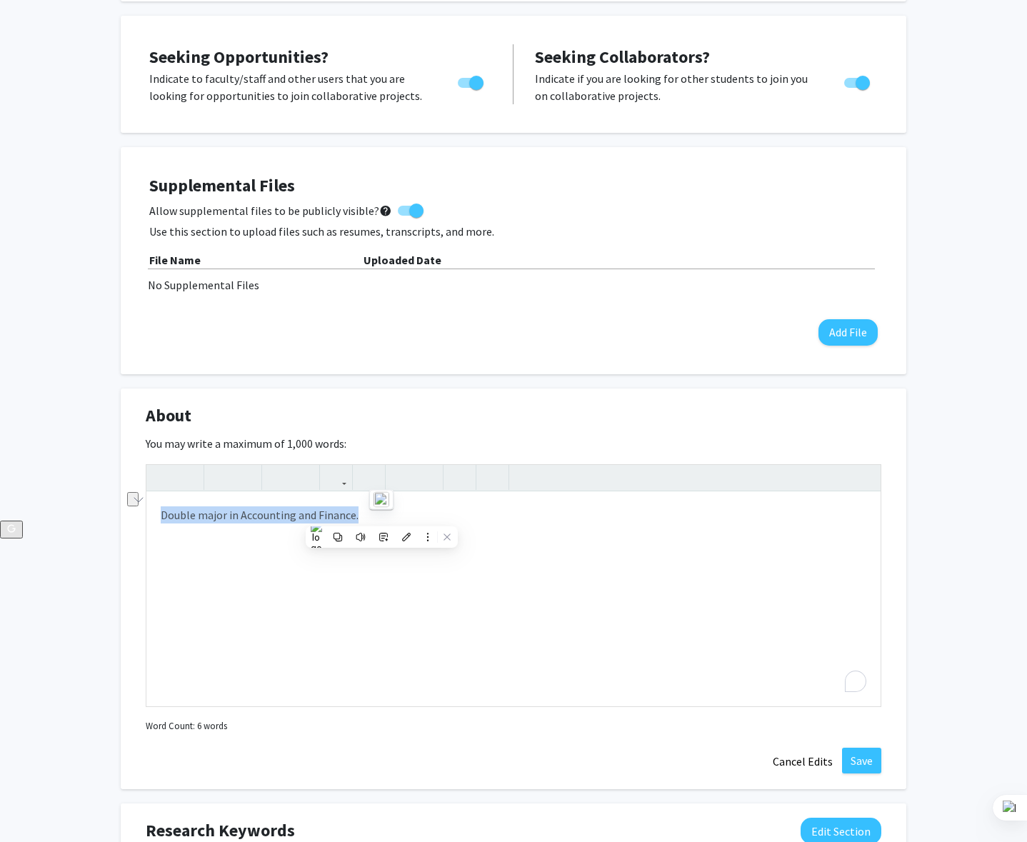
click at [138, 506] on button "See rewrite suggestions" at bounding box center [132, 499] width 11 height 14
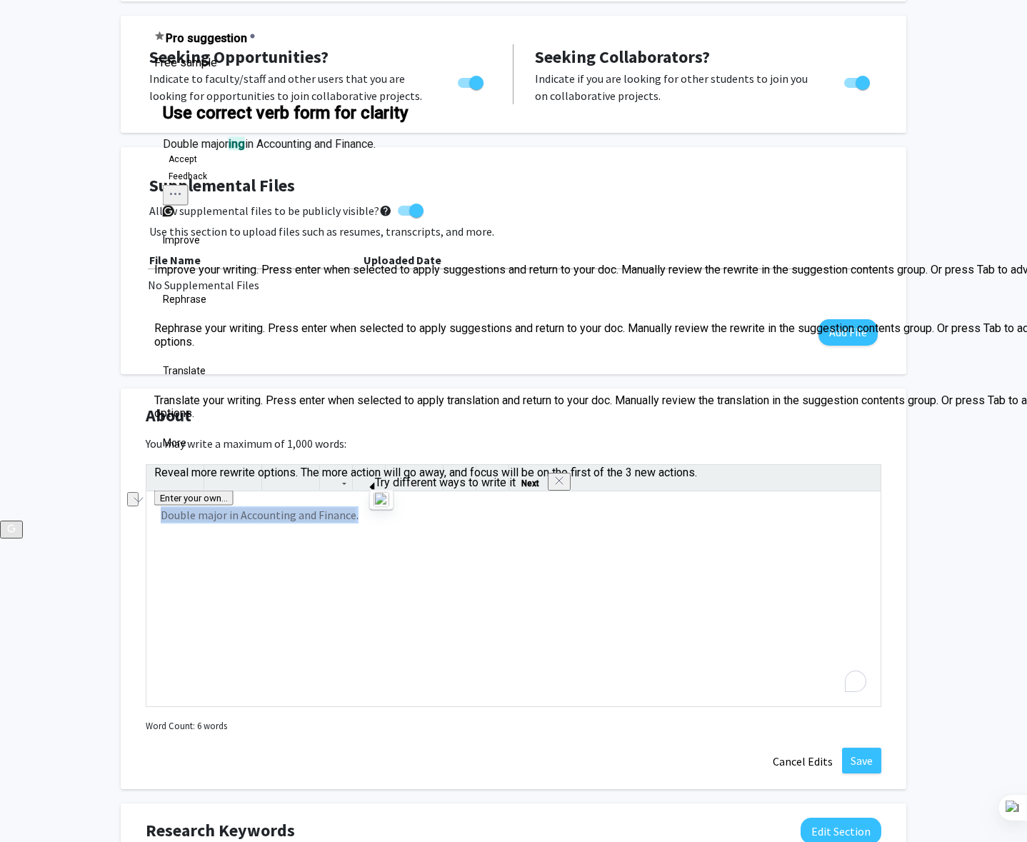
click at [202, 168] on button "Accept" at bounding box center [183, 159] width 40 height 17
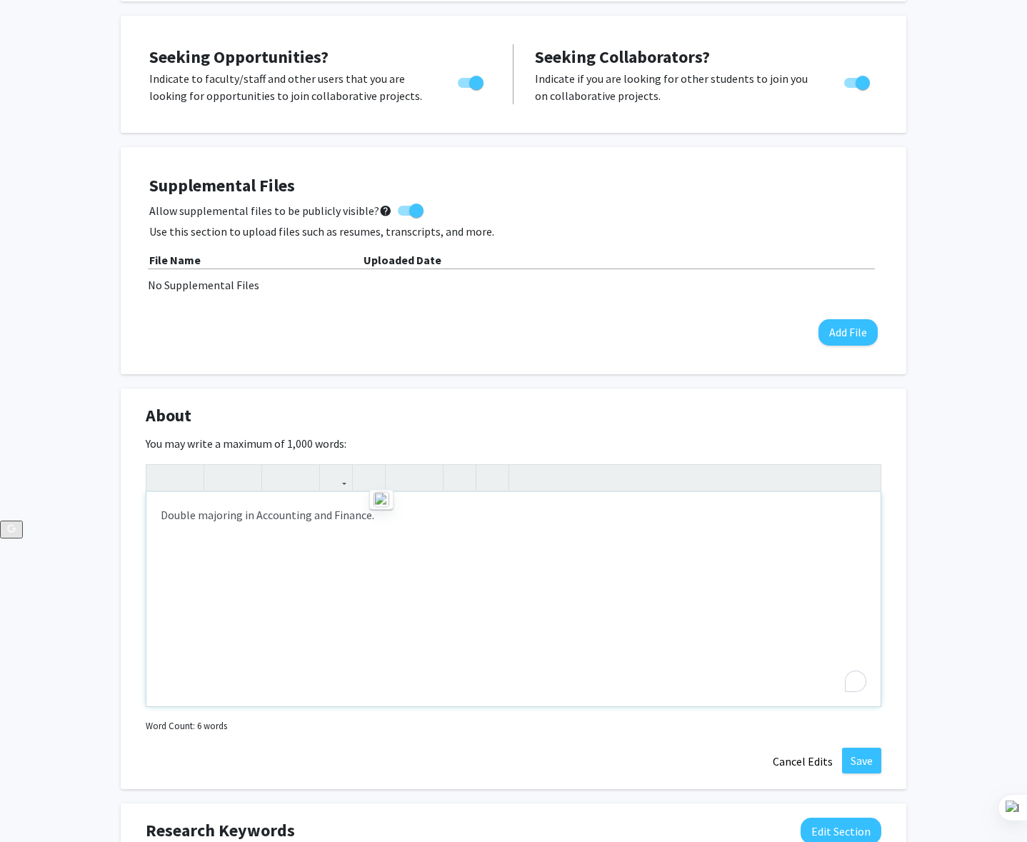
click at [400, 559] on div "Double majoring in Accounting and Finance." at bounding box center [513, 599] width 734 height 214
click at [301, 542] on div "Double majoring in Accounting and Finance." at bounding box center [513, 599] width 734 height 214
click at [298, 540] on div "Double majoring in Accounting and Finance." at bounding box center [513, 599] width 734 height 214
click at [385, 516] on div "Double majoring in Accounting and Finance." at bounding box center [513, 599] width 734 height 214
click at [864, 748] on button "Save" at bounding box center [861, 760] width 39 height 26
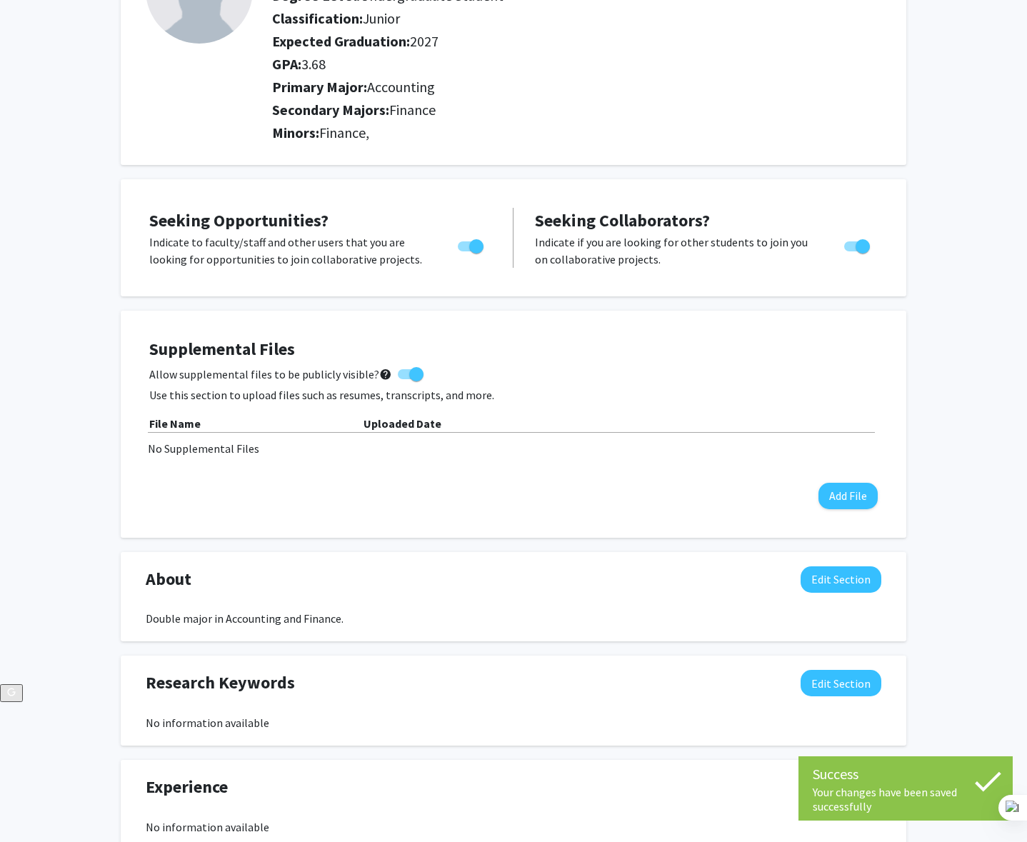
scroll to position [0, 0]
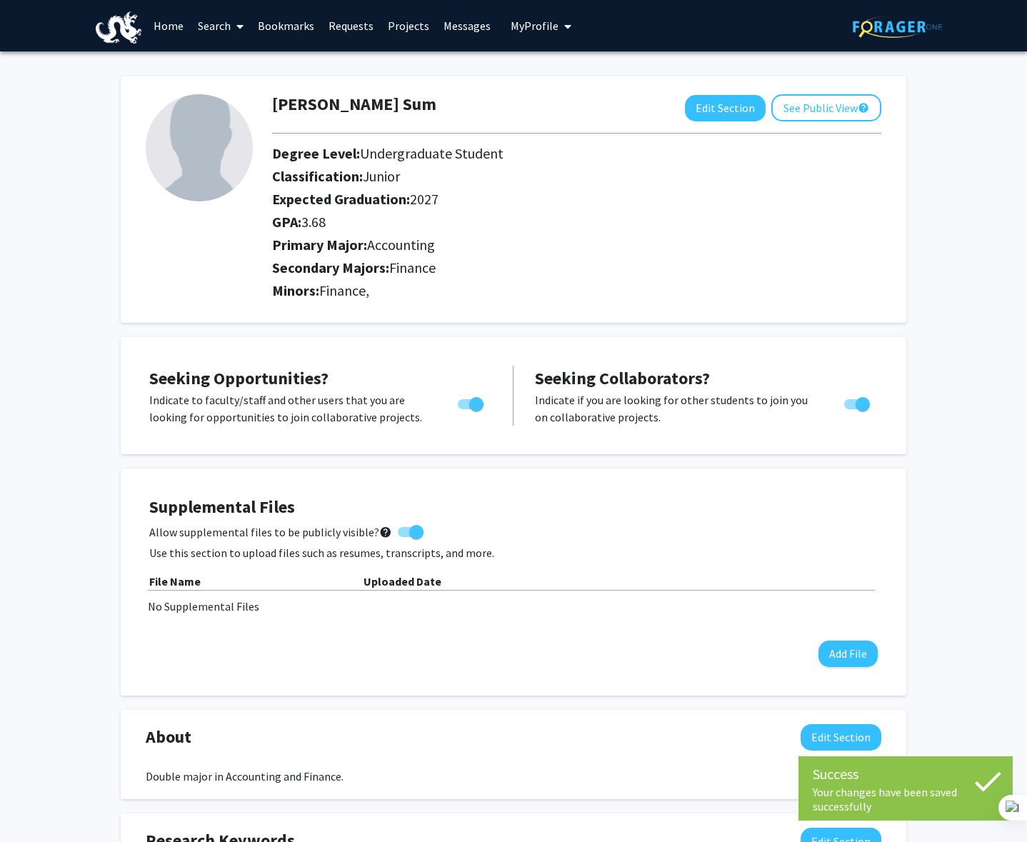
click at [173, 23] on link "Home" at bounding box center [168, 26] width 44 height 50
